Goal: Entertainment & Leisure: Consume media (video, audio)

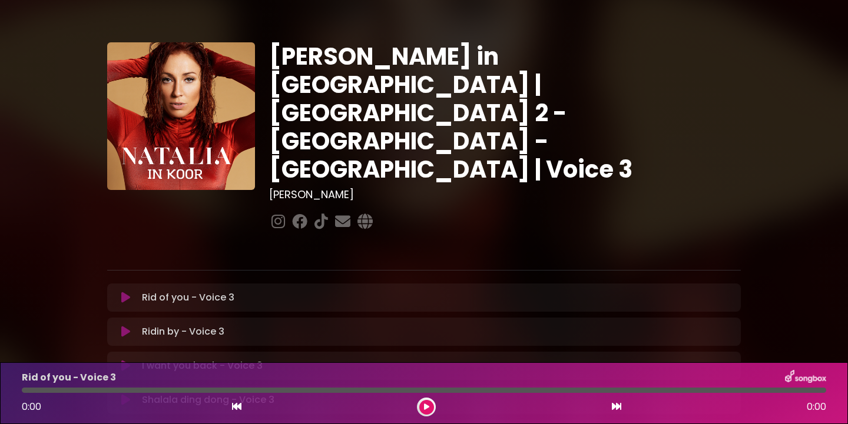
click at [125, 292] on icon at bounding box center [125, 298] width 9 height 12
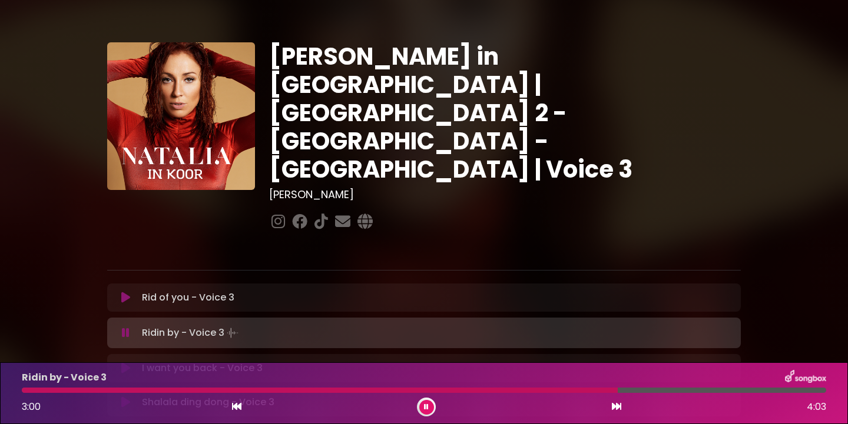
click at [425, 407] on icon at bounding box center [426, 407] width 5 height 7
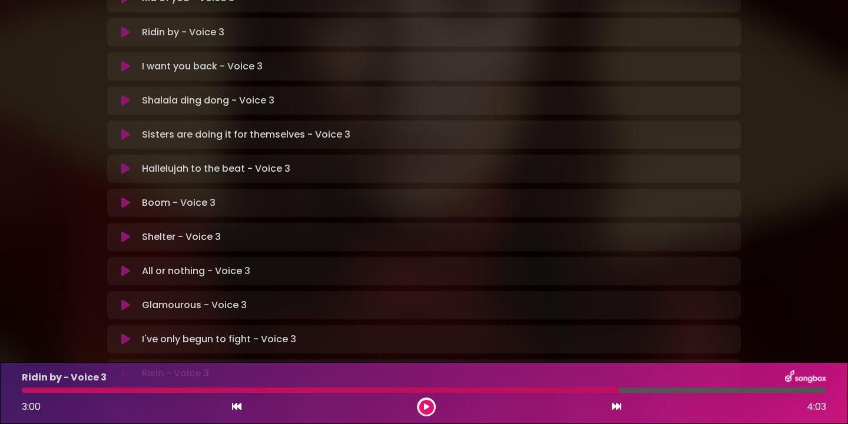
scroll to position [297, 0]
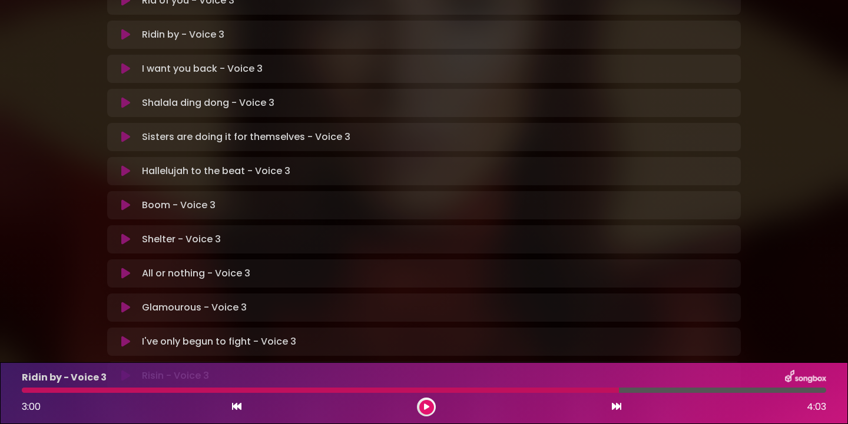
click at [121, 234] on icon at bounding box center [125, 240] width 9 height 12
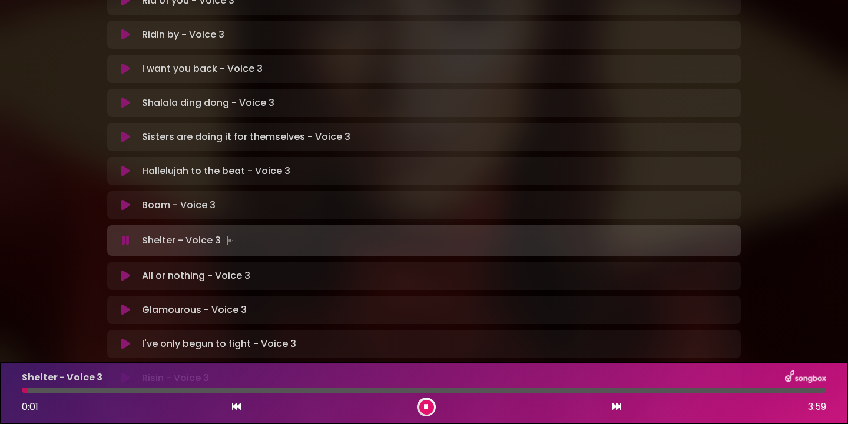
click at [426, 408] on icon at bounding box center [426, 407] width 5 height 7
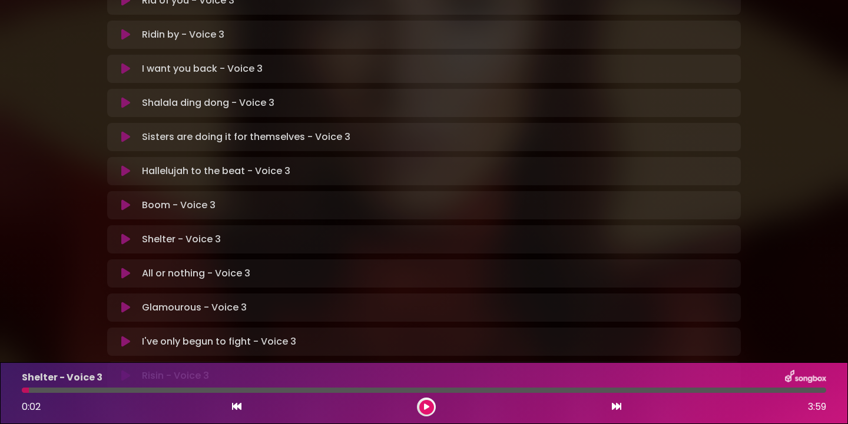
click at [424, 407] on icon at bounding box center [426, 407] width 5 height 7
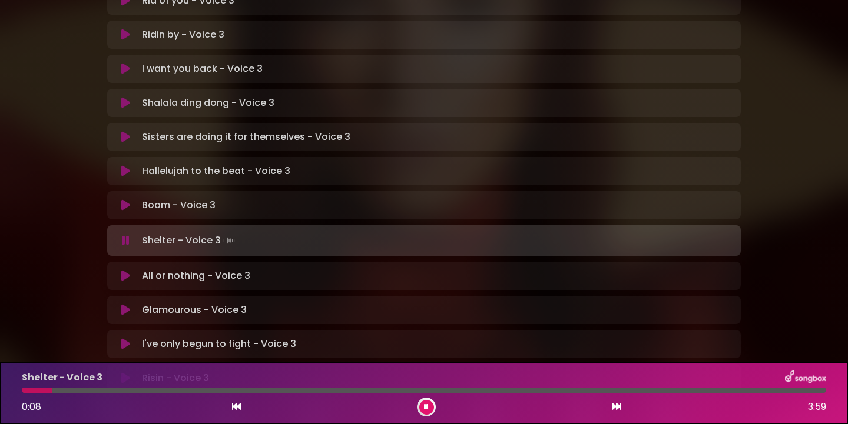
click at [83, 392] on div at bounding box center [424, 390] width 804 height 5
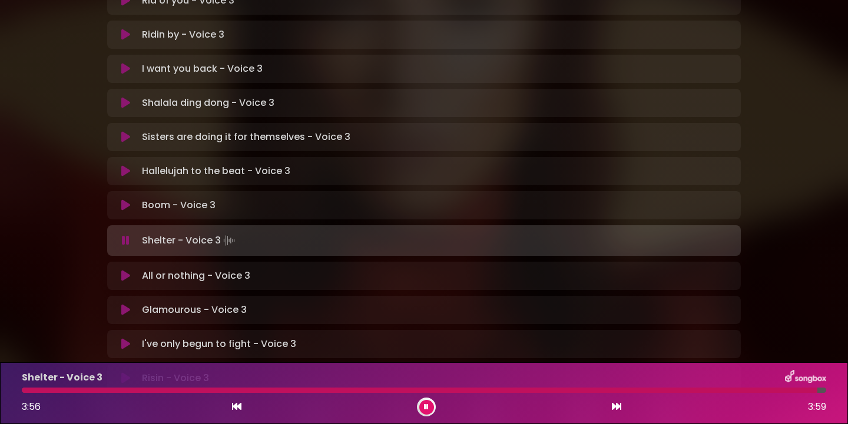
click at [716, 391] on div at bounding box center [419, 390] width 795 height 5
click at [700, 392] on div at bounding box center [375, 390] width 706 height 5
click at [681, 392] on div at bounding box center [363, 390] width 683 height 5
click at [681, 392] on div at bounding box center [398, 390] width 753 height 5
click at [681, 392] on div at bounding box center [363, 390] width 682 height 5
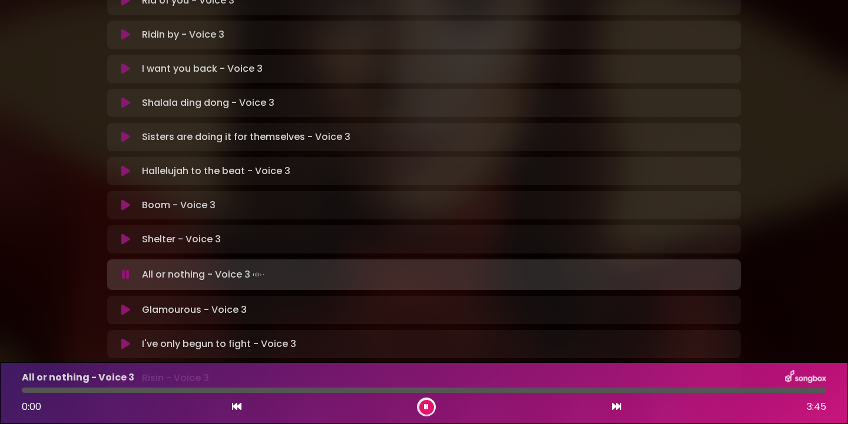
click at [427, 409] on icon at bounding box center [426, 407] width 5 height 7
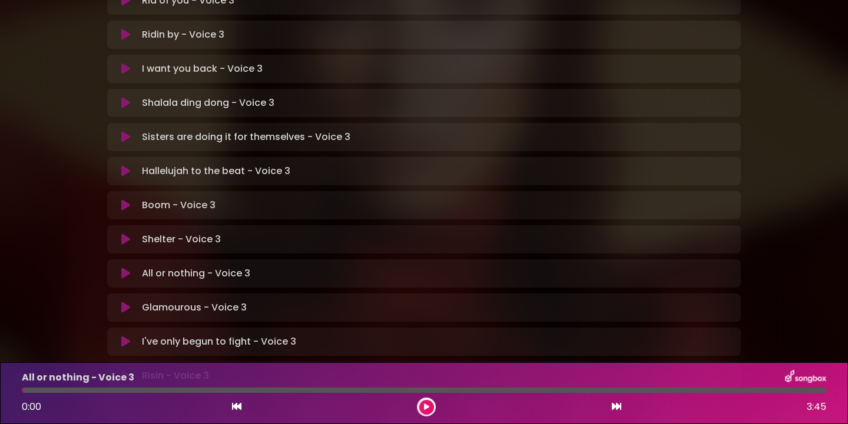
click at [126, 200] on icon at bounding box center [125, 206] width 9 height 12
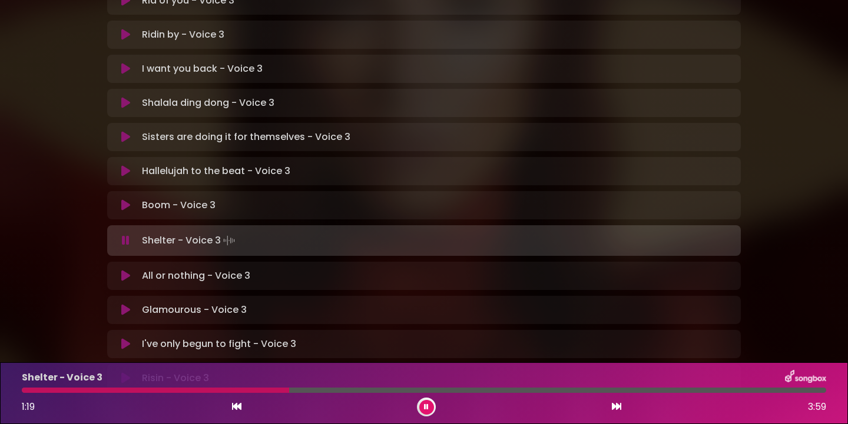
scroll to position [359, 0]
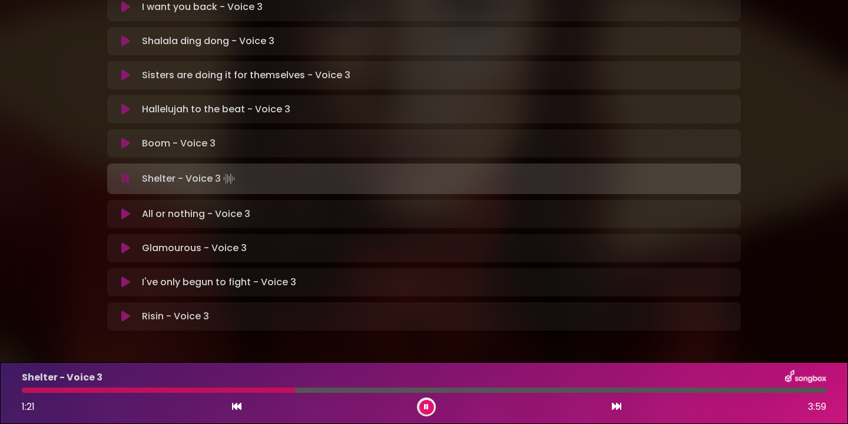
click at [427, 401] on button at bounding box center [426, 407] width 15 height 15
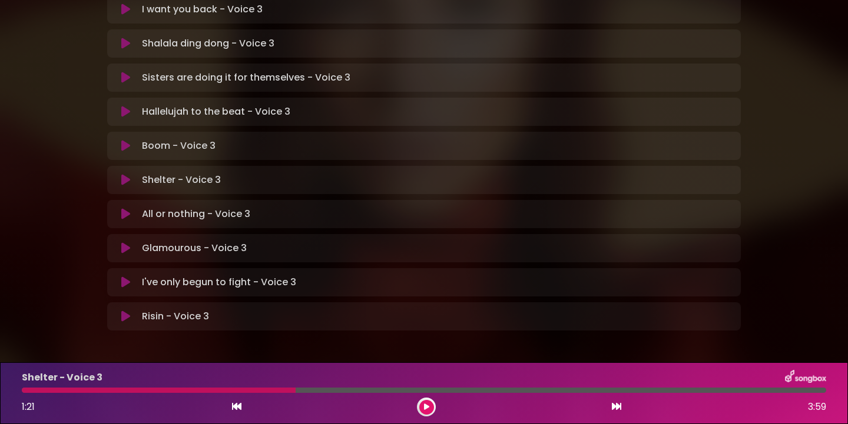
click at [127, 140] on icon at bounding box center [125, 146] width 9 height 12
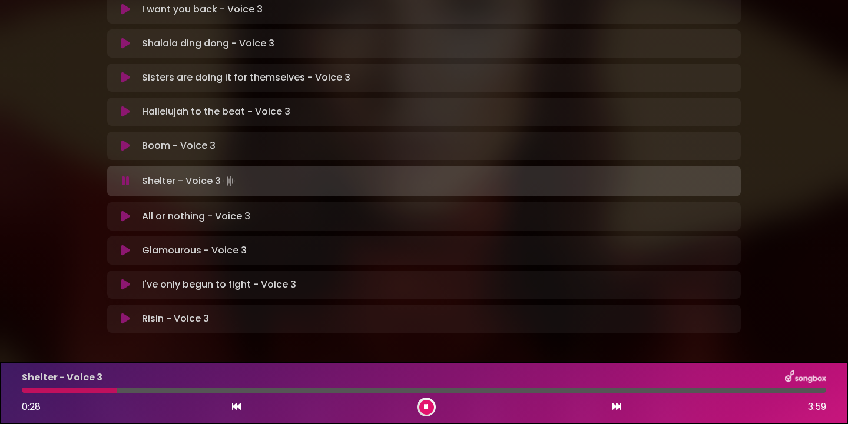
click at [423, 405] on button at bounding box center [426, 407] width 15 height 15
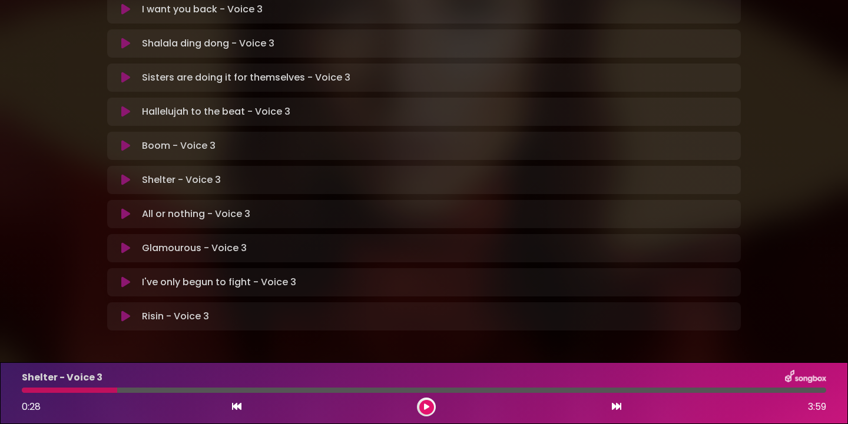
scroll to position [0, 0]
